Goal: Task Accomplishment & Management: Manage account settings

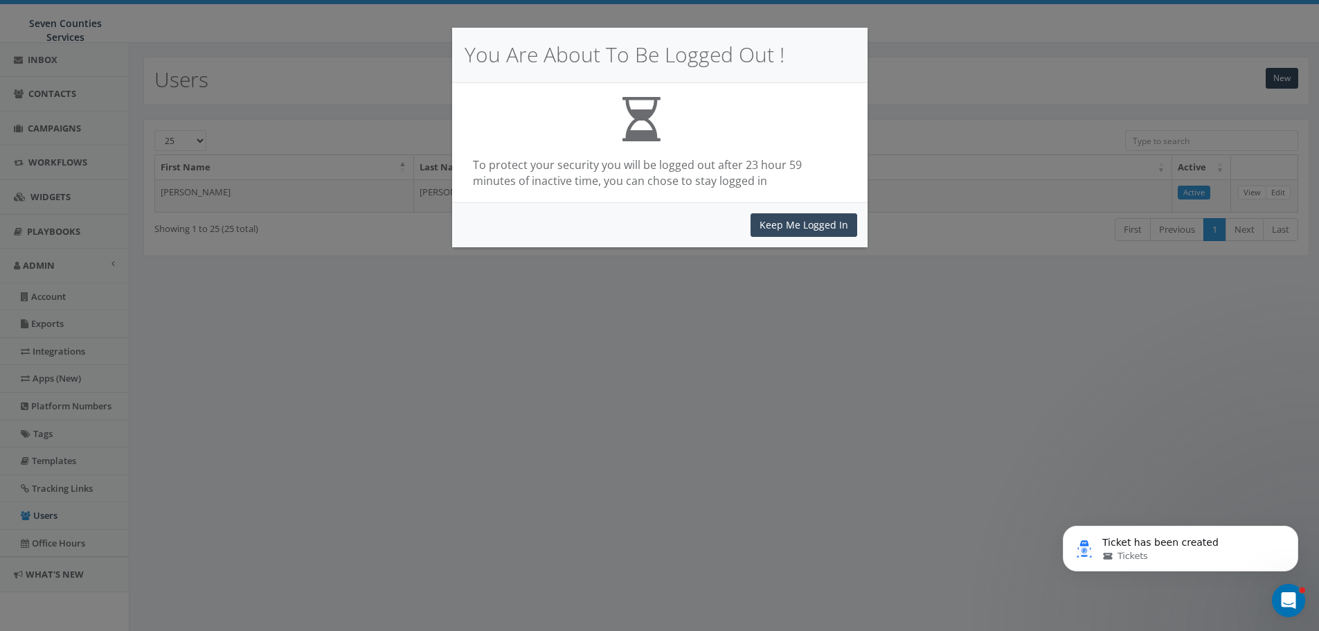
scroll to position [465, 0]
click at [806, 227] on button "Keep Me Logged In" at bounding box center [804, 225] width 107 height 24
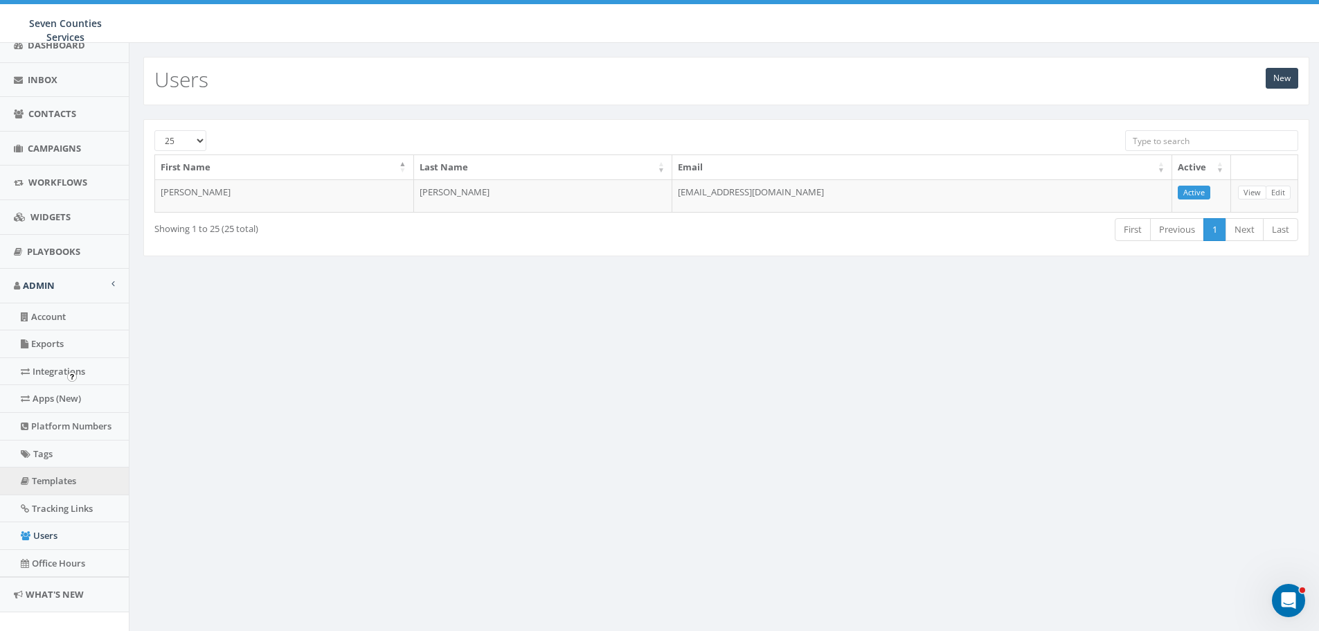
scroll to position [139, 0]
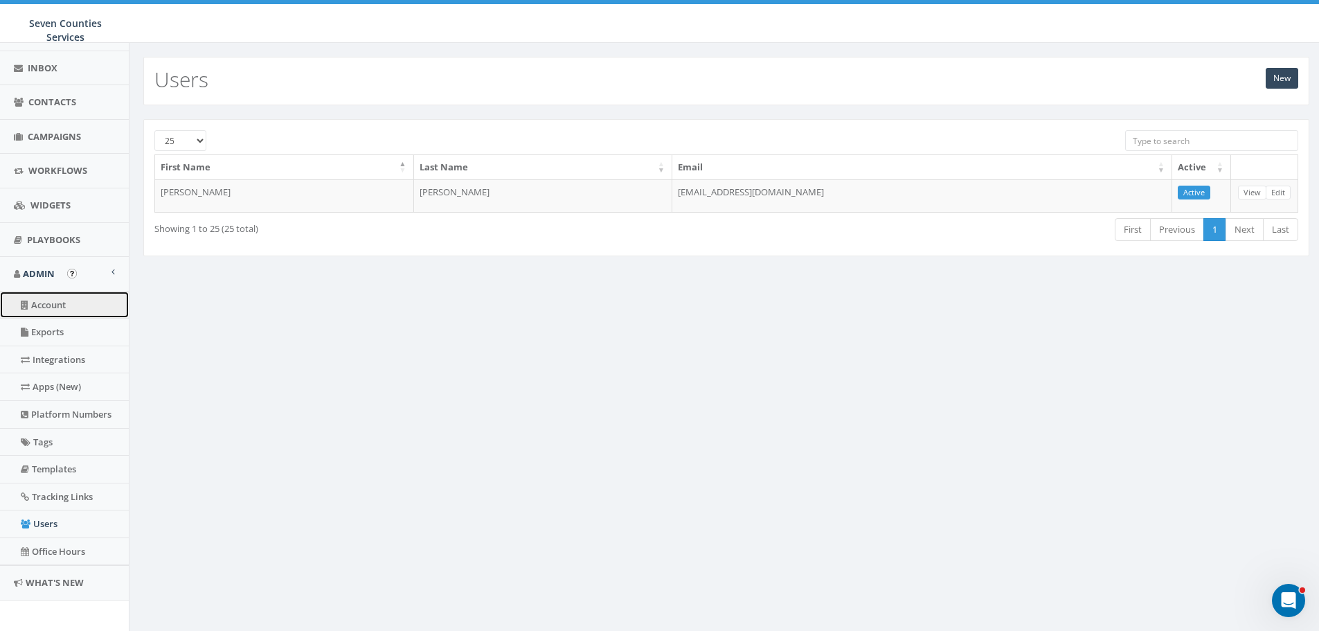
click at [40, 311] on link "Account" at bounding box center [64, 305] width 129 height 27
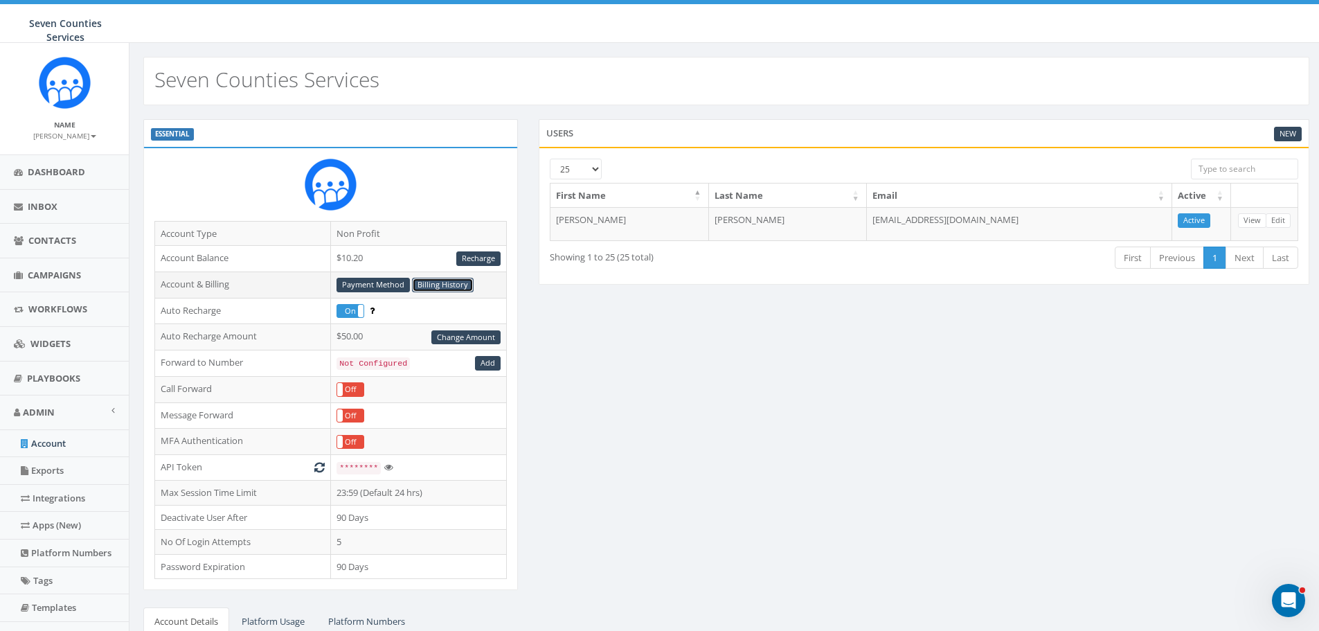
click at [453, 287] on link "Billing History" at bounding box center [443, 285] width 62 height 15
